Goal: Find specific page/section: Find specific page/section

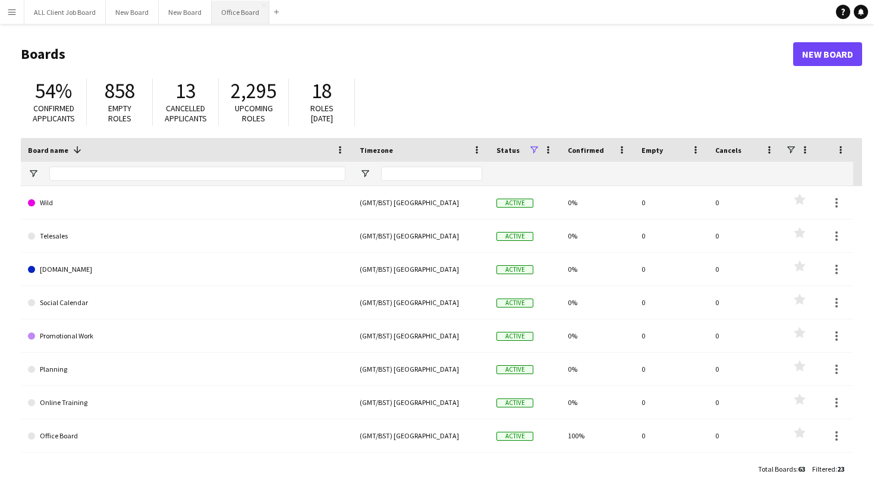
click at [256, 10] on button "Office Board Close" at bounding box center [241, 12] width 58 height 23
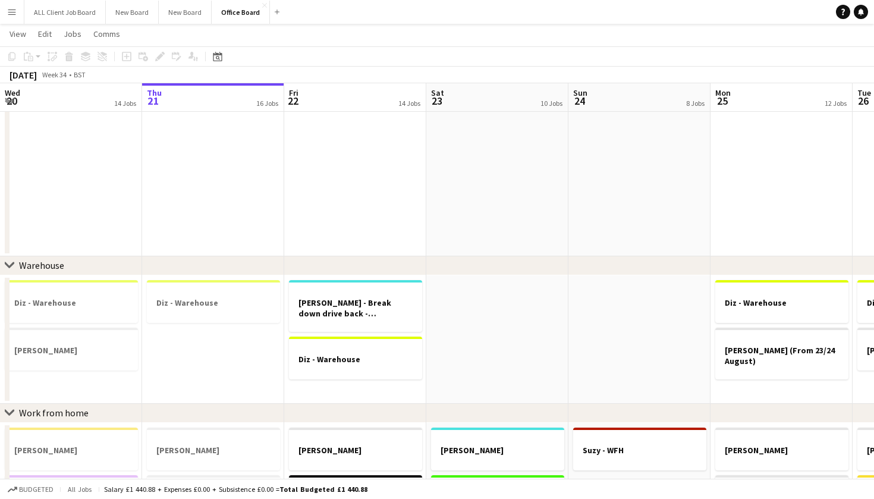
scroll to position [370, 0]
click at [256, 307] on div at bounding box center [213, 312] width 133 height 10
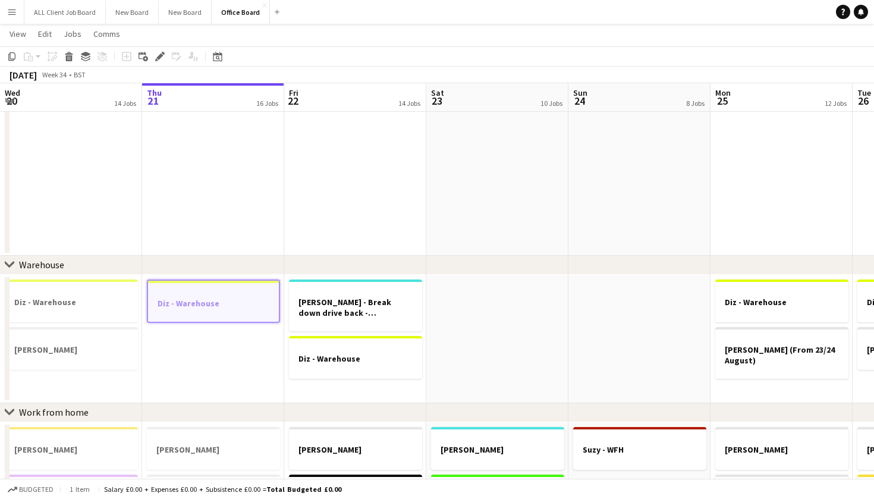
click at [670, 27] on app-page-menu "View Day view expanded Day view collapsed Month view Date picker Jump to [DATE]…" at bounding box center [437, 35] width 874 height 23
